Goal: Find specific page/section: Find specific page/section

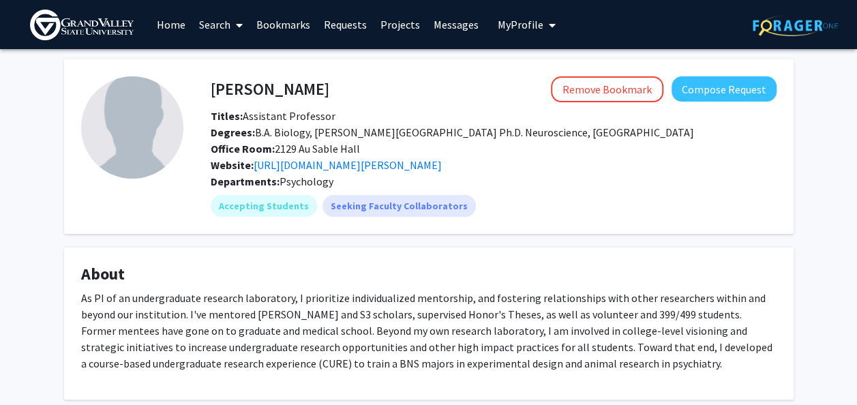
click at [209, 25] on link "Search" at bounding box center [220, 25] width 57 height 48
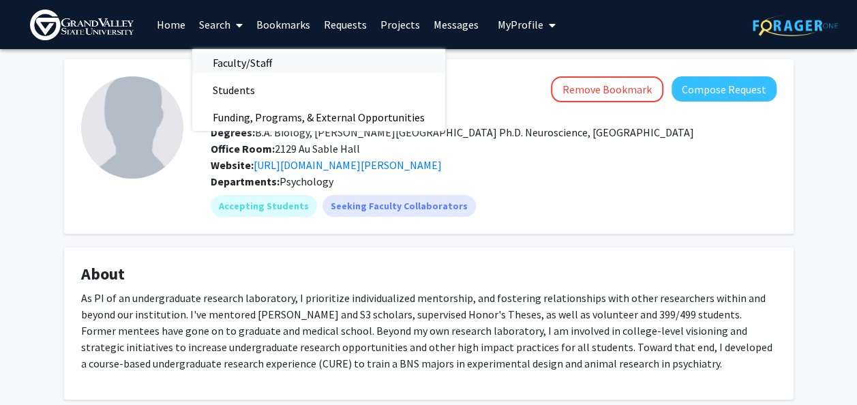
click at [248, 70] on span "Faculty/Staff" at bounding box center [242, 62] width 100 height 27
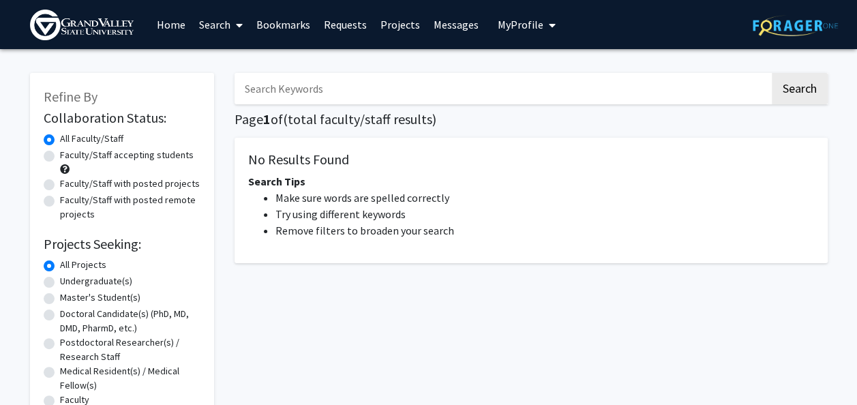
click at [449, 105] on div "Search Page 1 of ( total faculty/staff results) No Results Found Search Tips Ma…" at bounding box center [531, 257] width 614 height 396
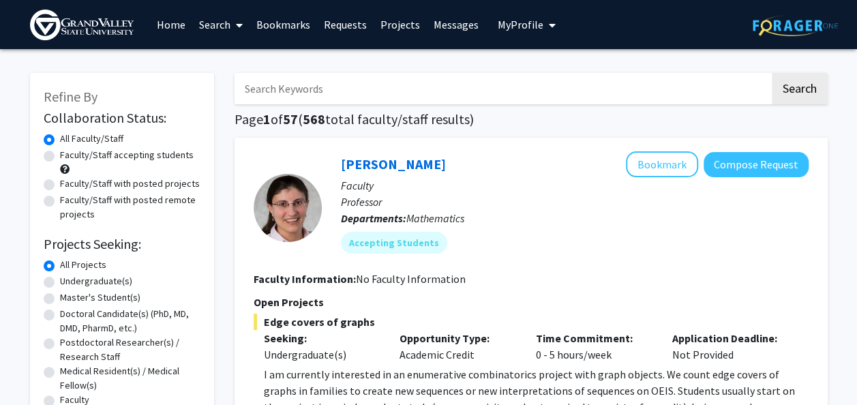
click at [437, 100] on input "Search Keywords" at bounding box center [502, 88] width 535 height 31
type input "ocean"
click at [772, 73] on button "Search" at bounding box center [800, 88] width 56 height 31
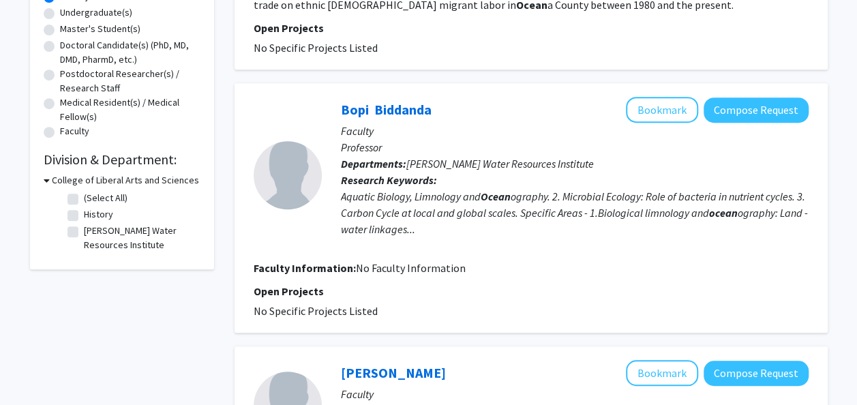
scroll to position [282, 0]
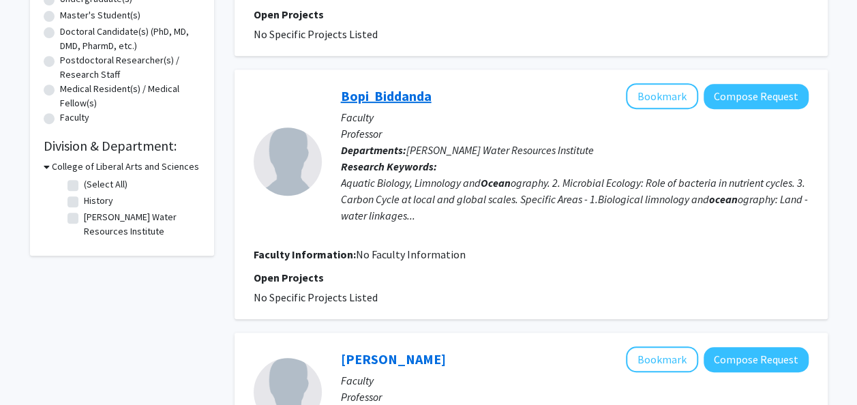
click at [364, 94] on link "Bopi Biddanda" at bounding box center [386, 95] width 91 height 17
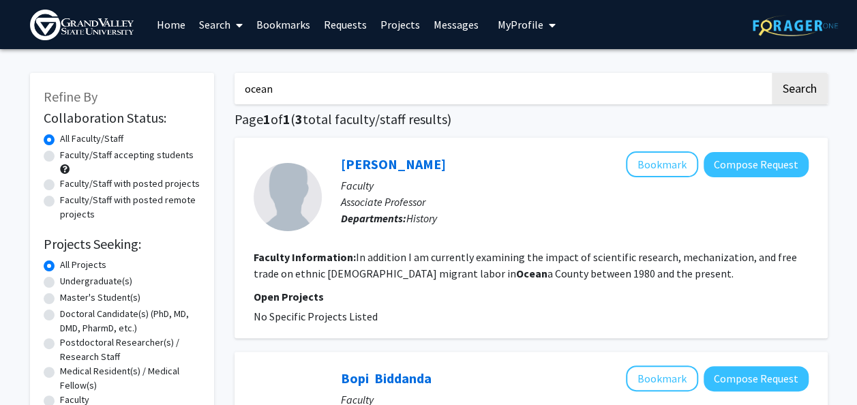
click at [374, 92] on input "ocean" at bounding box center [502, 88] width 535 height 31
type input "water"
click at [772, 73] on button "Search" at bounding box center [800, 88] width 56 height 31
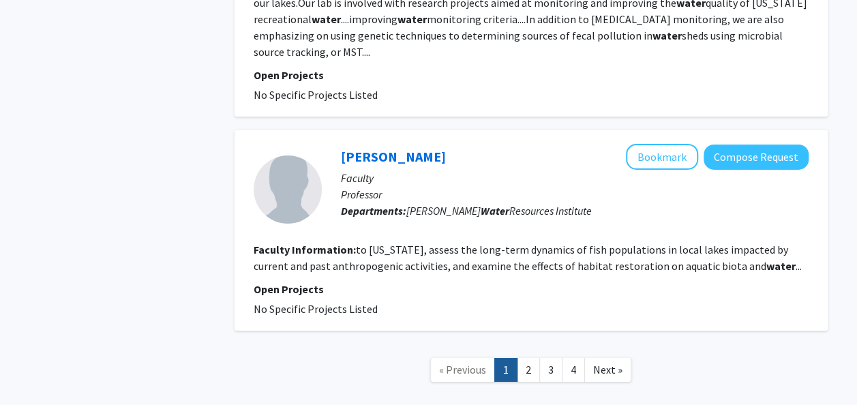
scroll to position [2318, 0]
